Goal: Task Accomplishment & Management: Manage account settings

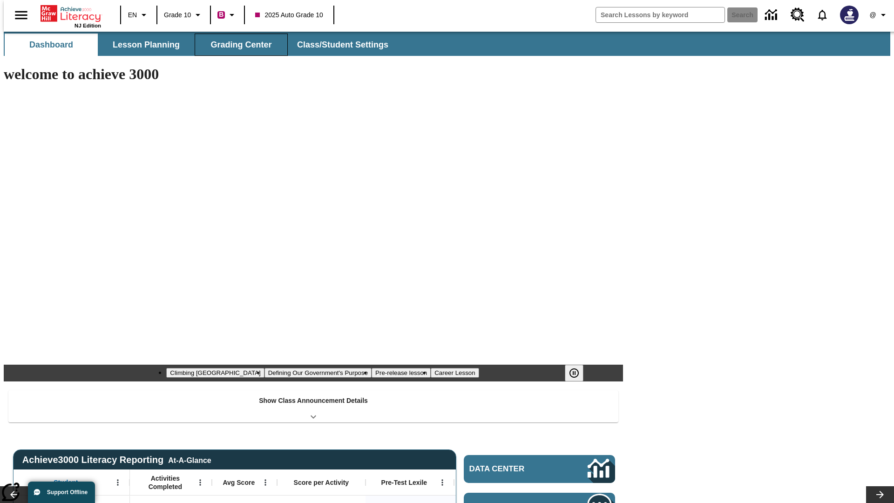
click at [237, 45] on button "Grading Center" at bounding box center [241, 45] width 93 height 22
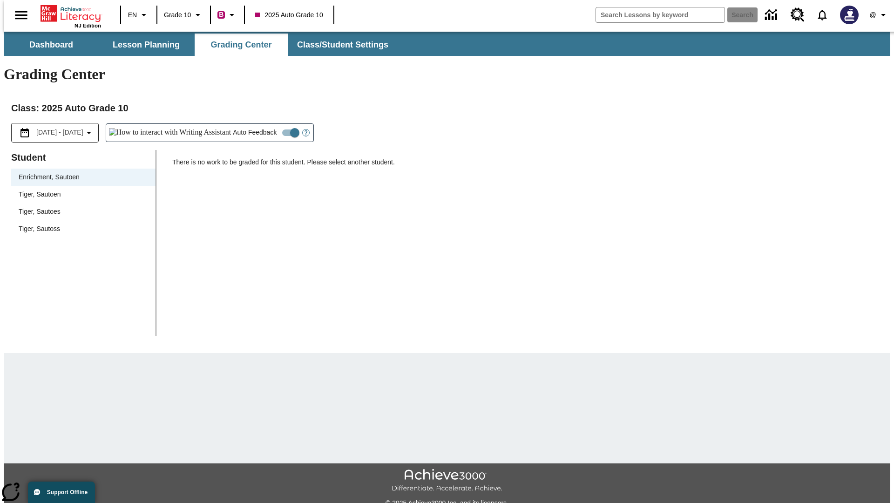
click at [80, 189] on span "Tiger, Sautoen" at bounding box center [83, 194] width 129 height 10
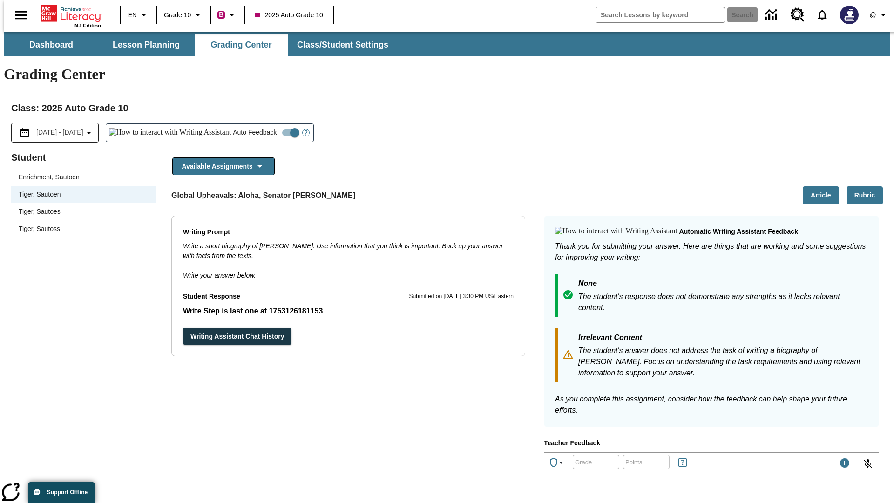
scroll to position [161, 0]
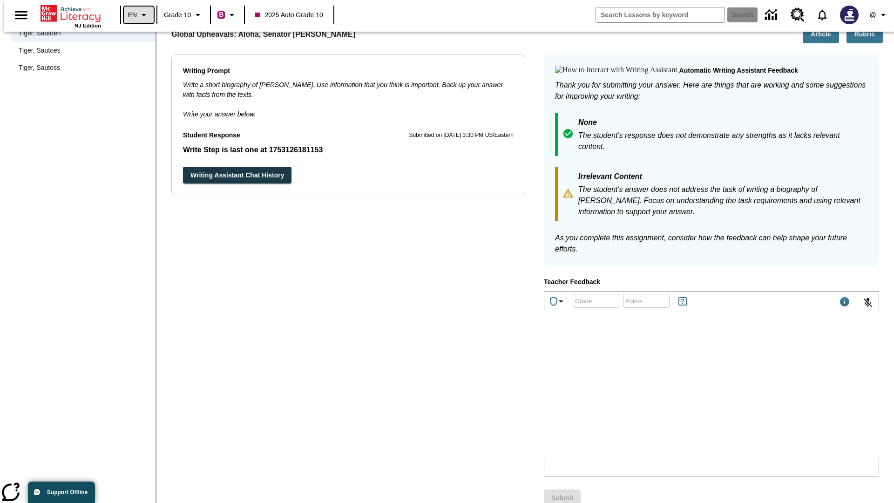
click at [138, 15] on icon "Language: EN, Select a language" at bounding box center [143, 14] width 11 height 11
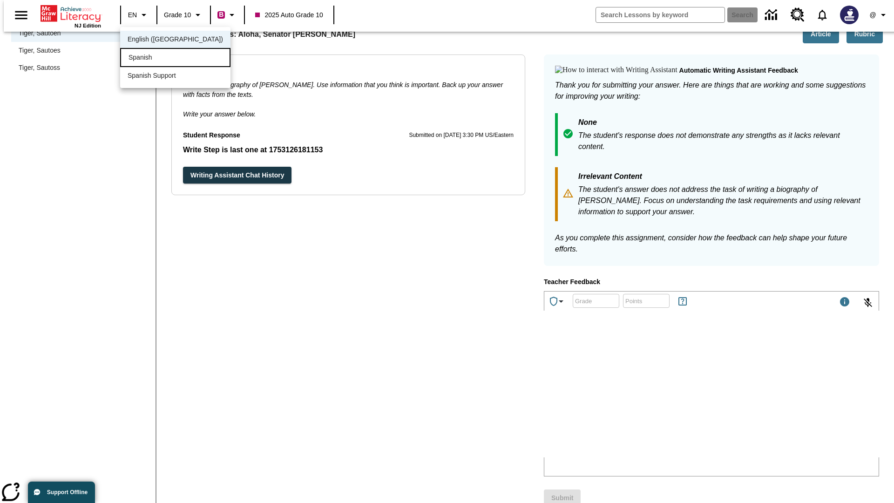
click at [155, 58] on div "Spanish" at bounding box center [175, 57] width 110 height 19
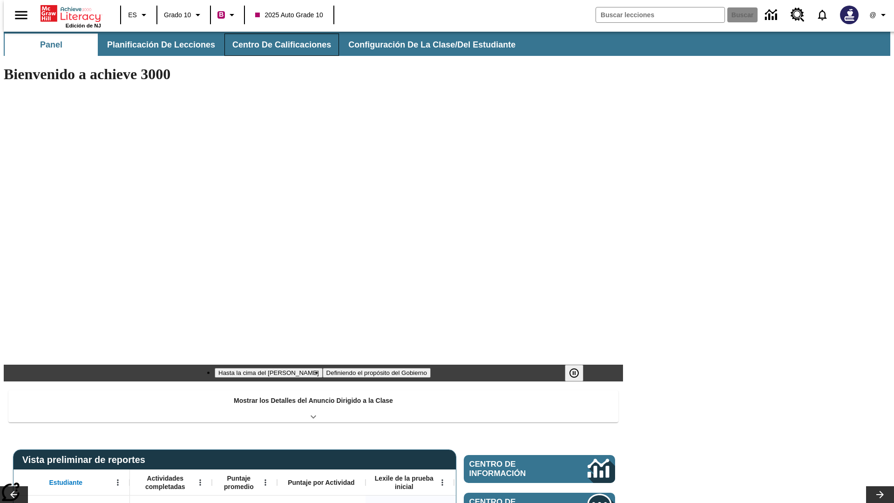
click at [274, 45] on button "Centro de calificaciones" at bounding box center [281, 45] width 115 height 22
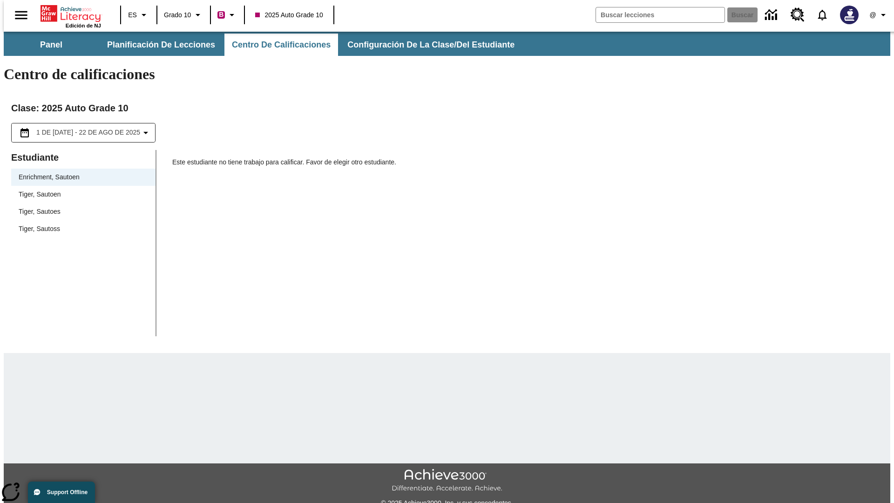
click at [80, 189] on span "Tiger, Sautoen" at bounding box center [83, 194] width 129 height 10
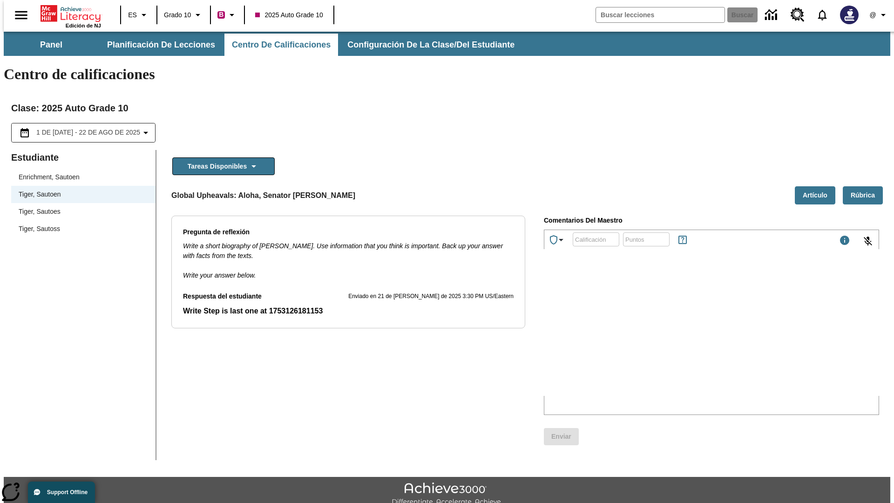
scroll to position [21, 0]
